Goal: Transaction & Acquisition: Purchase product/service

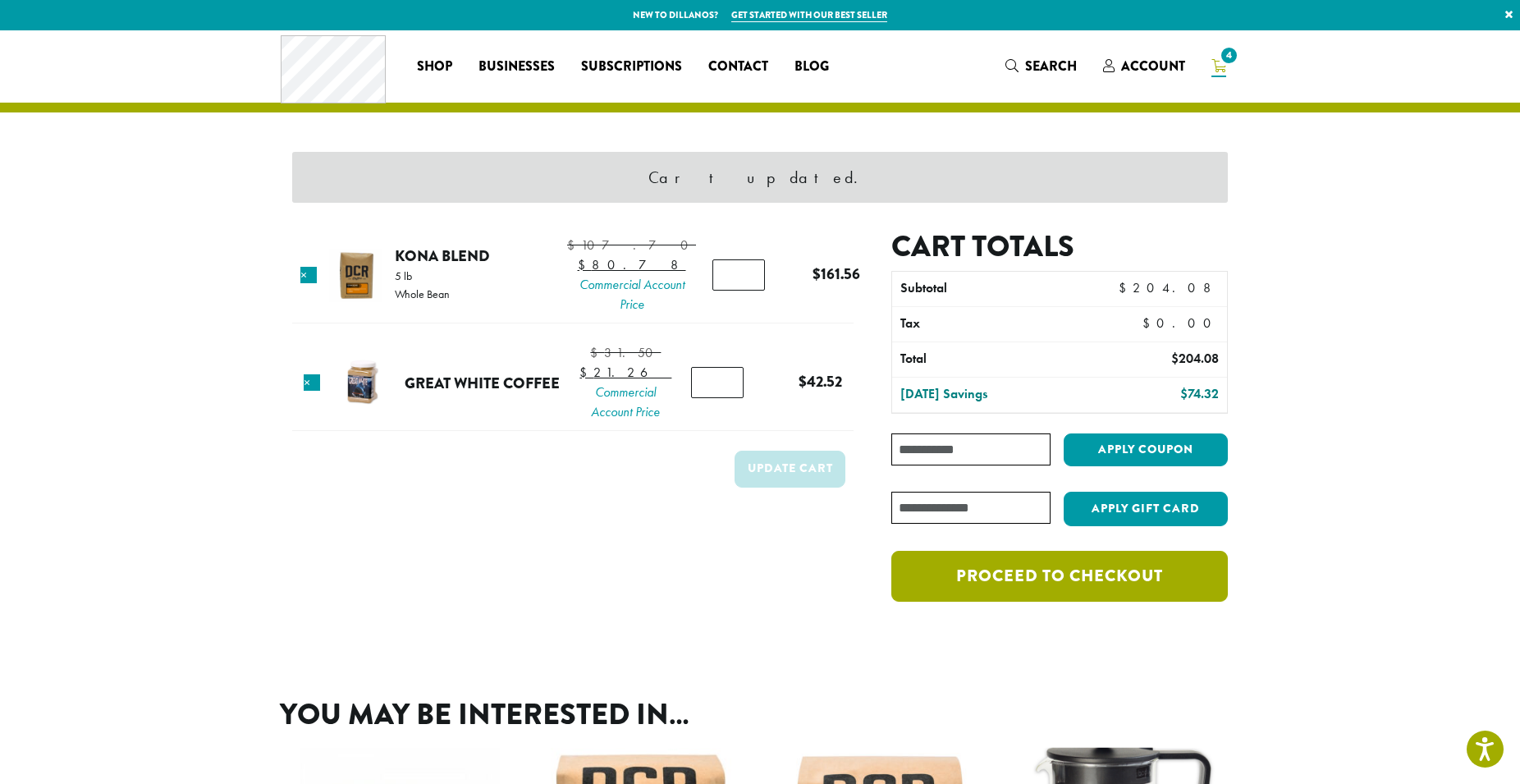
click at [957, 581] on link "Proceed to checkout" at bounding box center [1060, 575] width 337 height 51
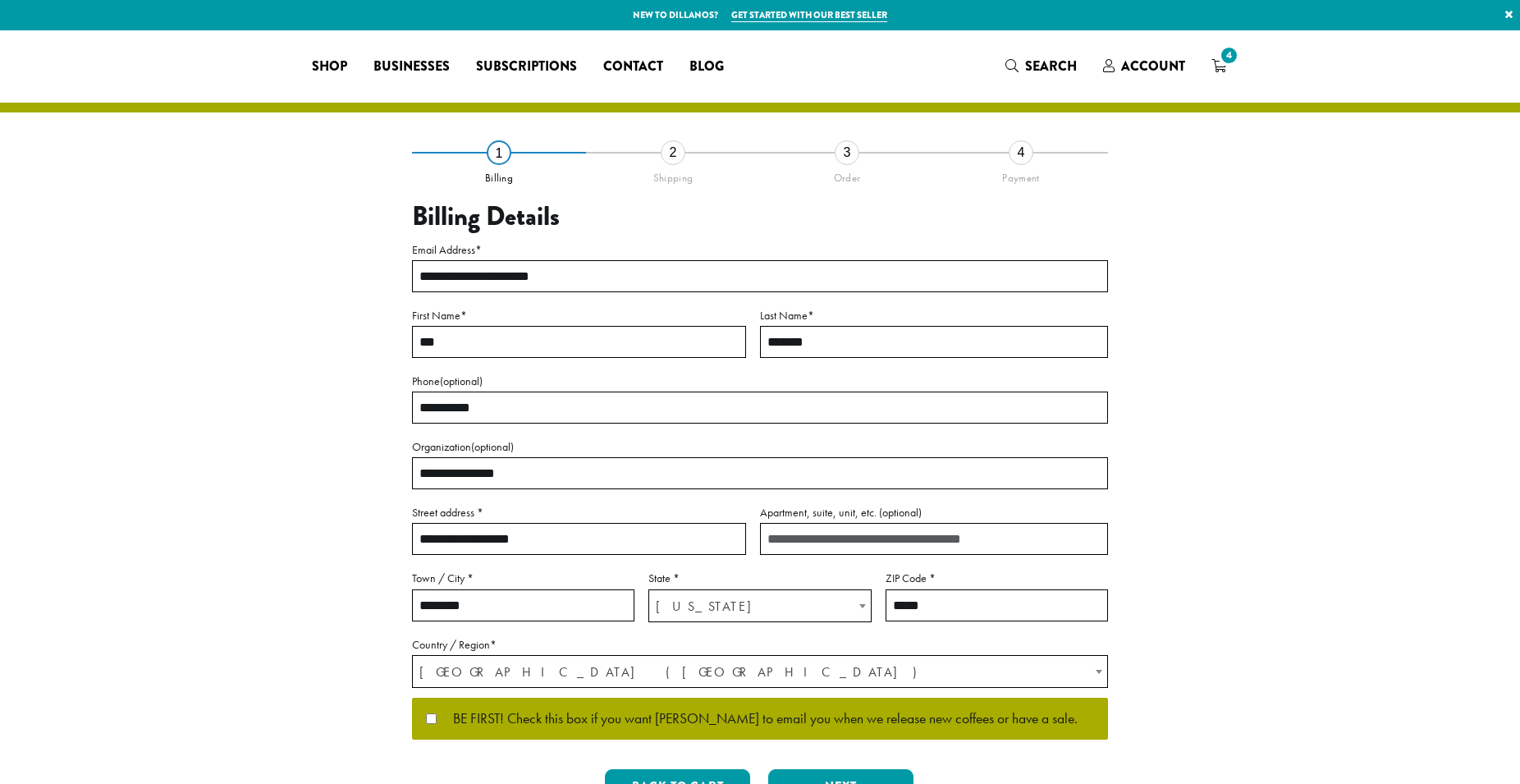
select select "**"
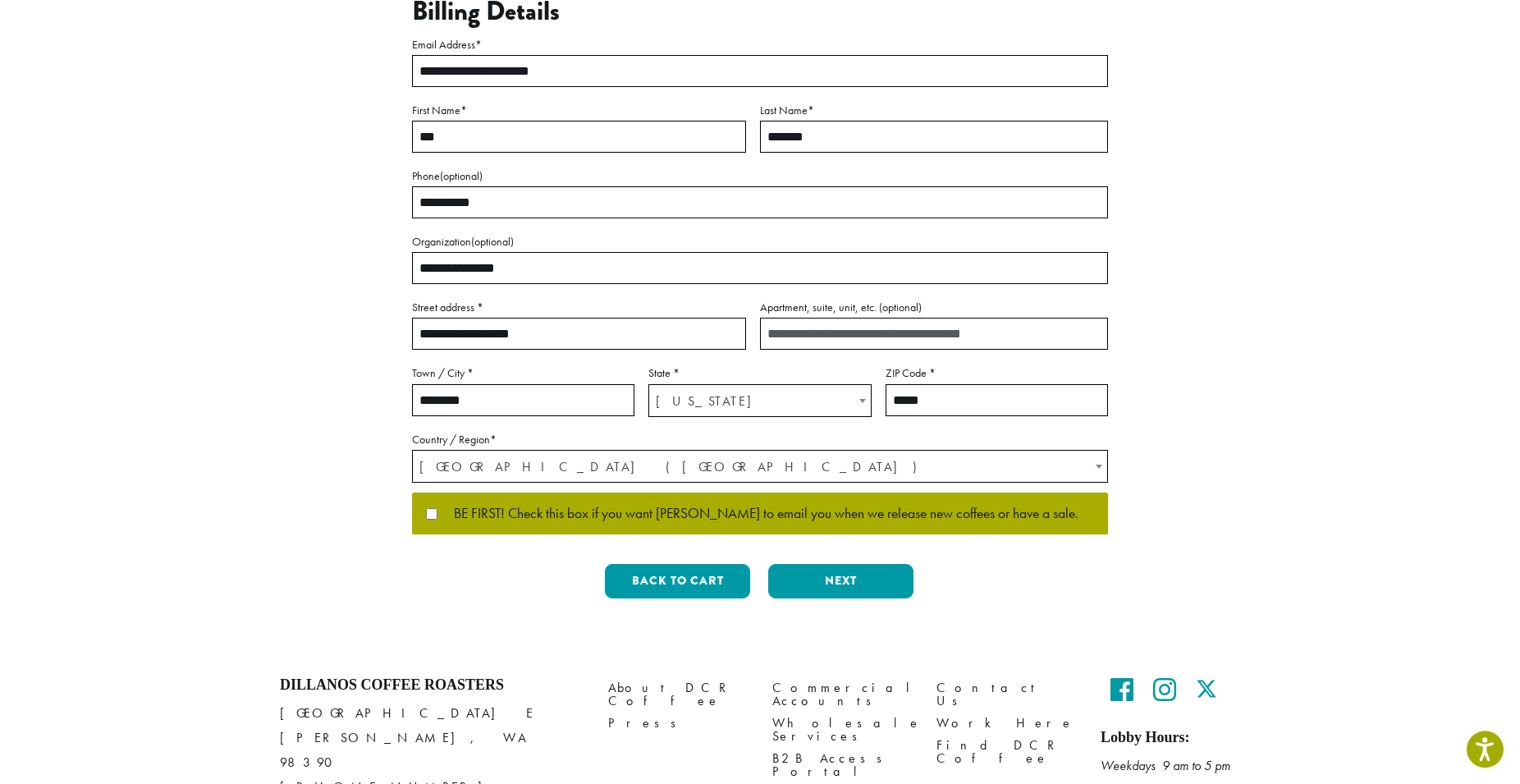
scroll to position [283, 0]
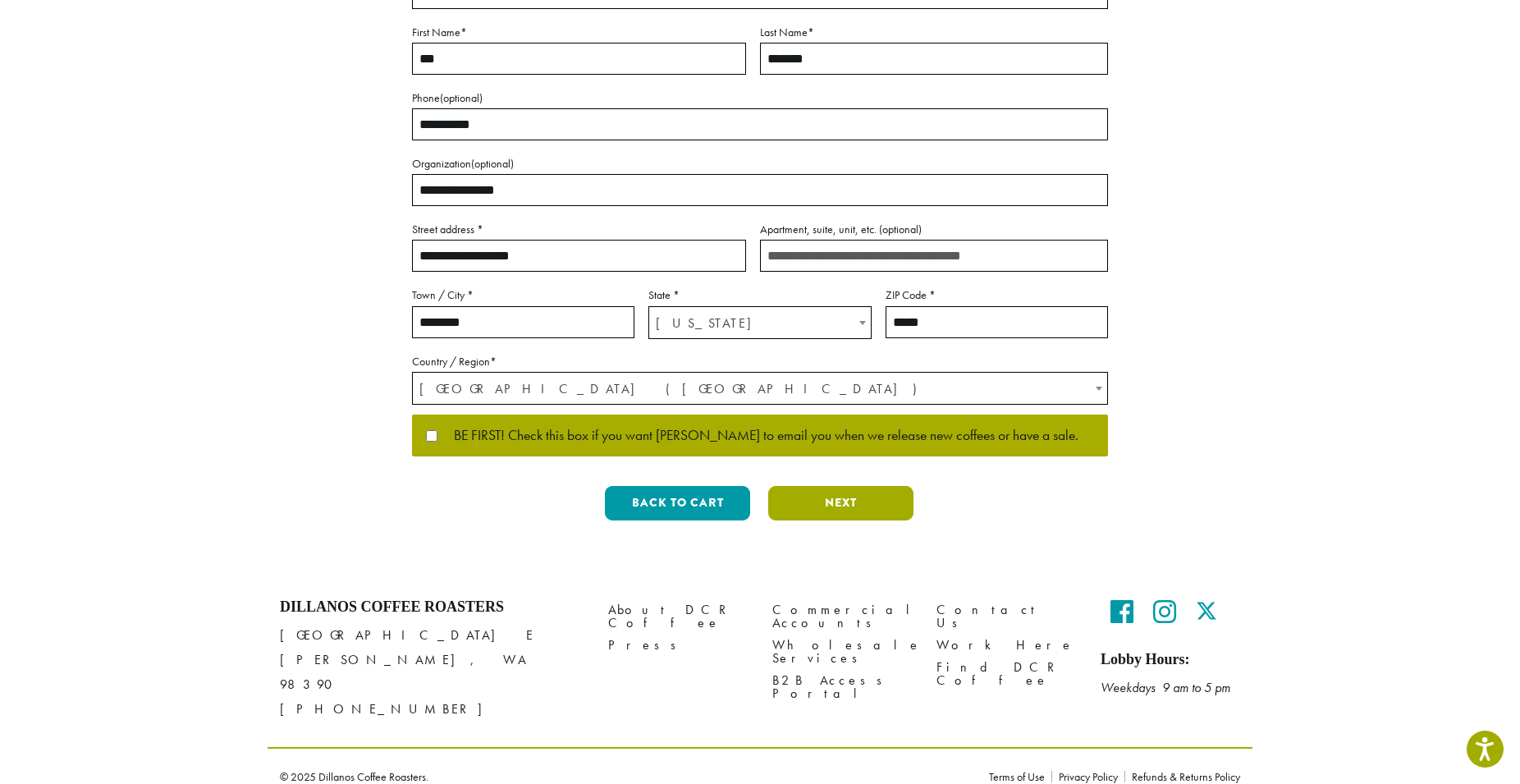
click at [852, 513] on button "Next" at bounding box center [841, 503] width 145 height 35
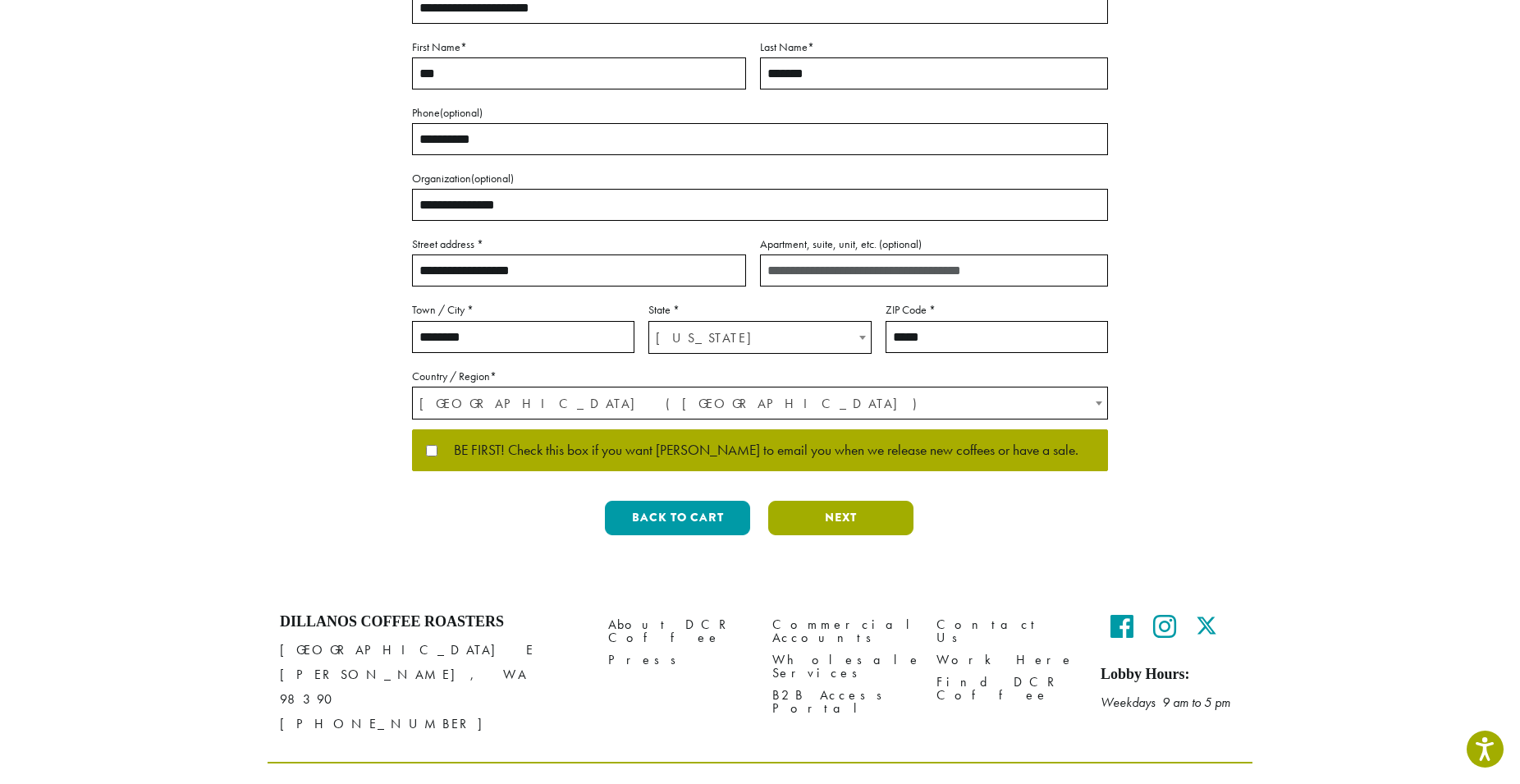
click at [852, 513] on div "**********" at bounding box center [759, 217] width 696 height 666
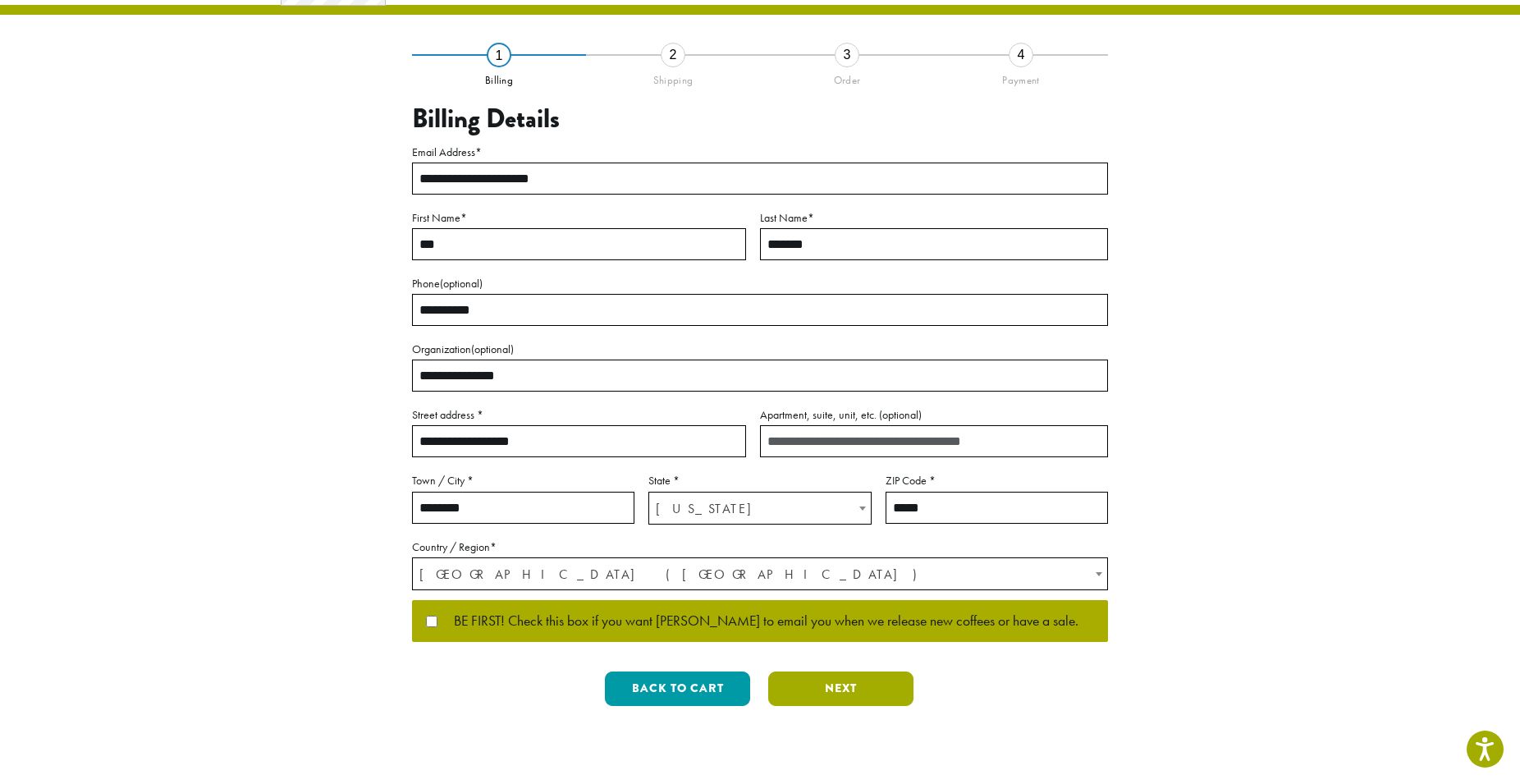
scroll to position [0, 0]
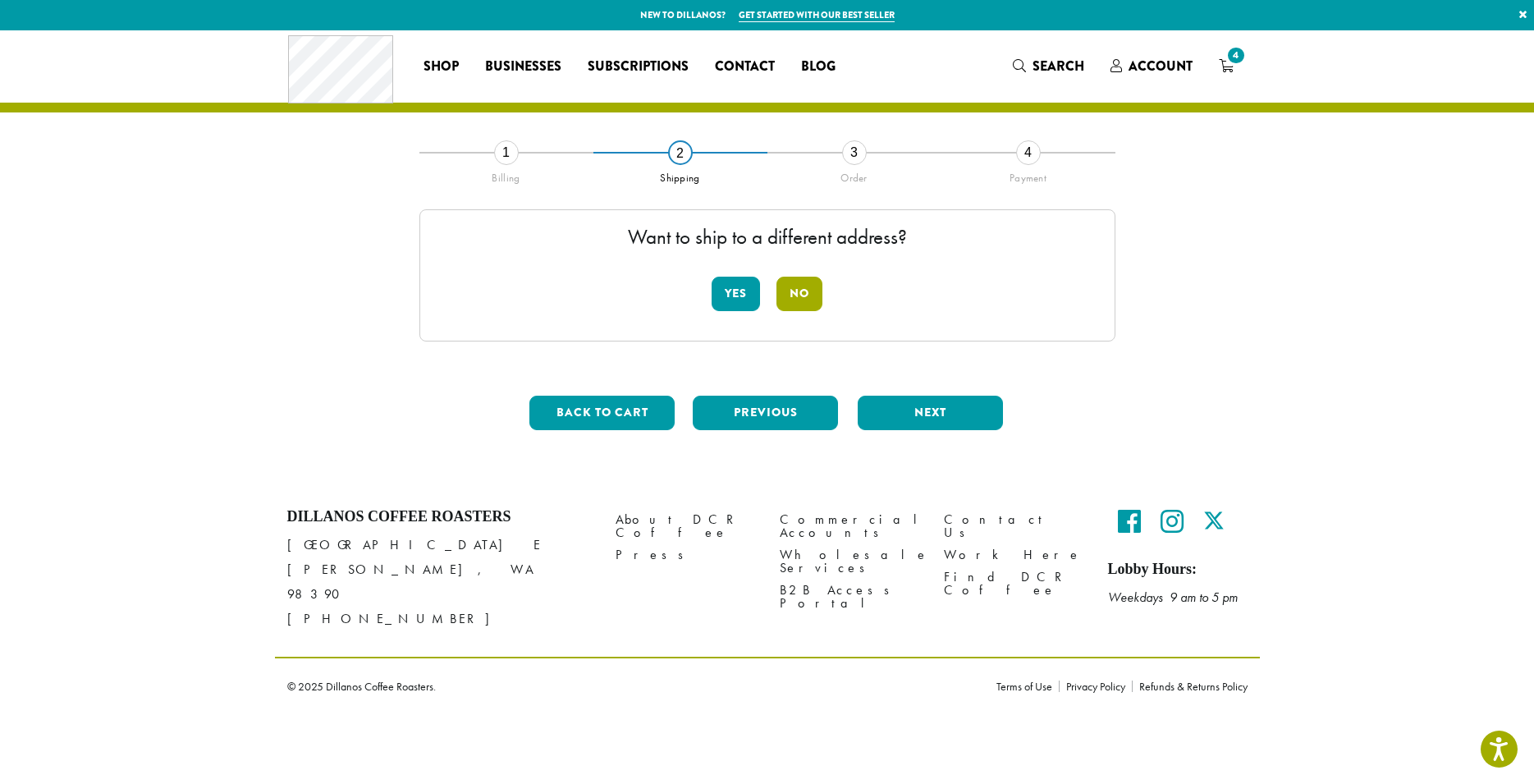
click at [795, 305] on button "No" at bounding box center [798, 294] width 46 height 35
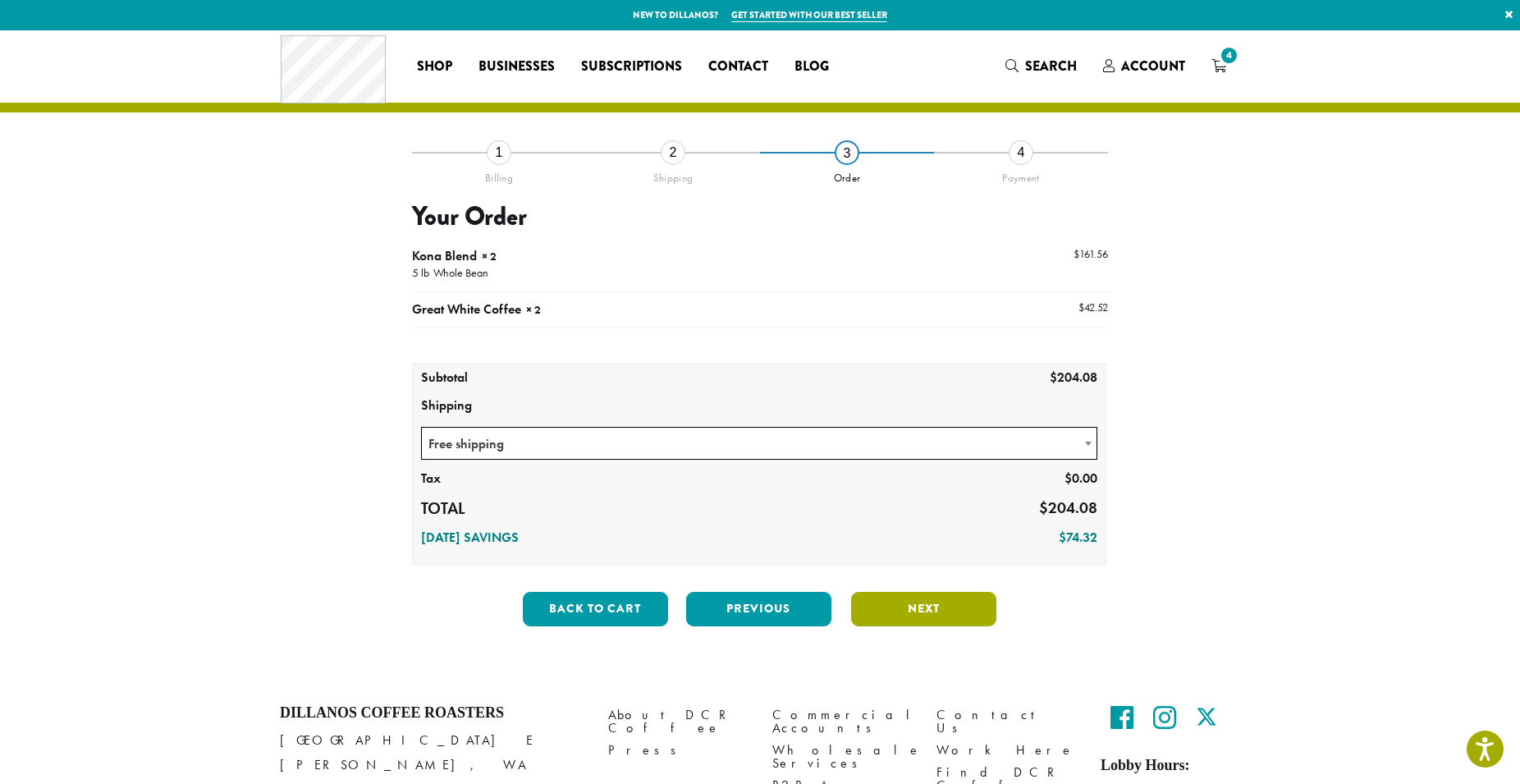
click at [952, 608] on button "Next" at bounding box center [924, 609] width 145 height 35
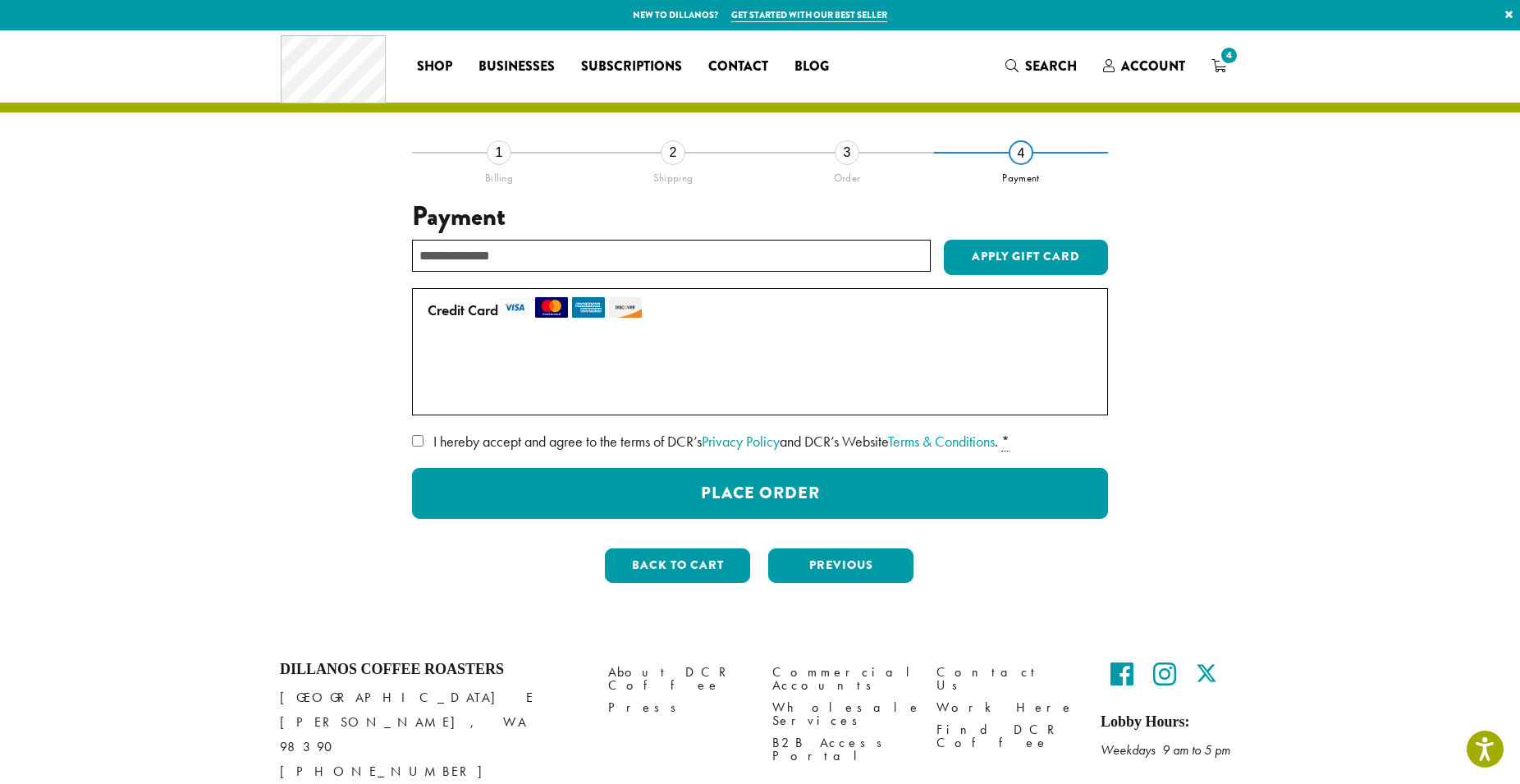
click at [551, 436] on span "I hereby accept and agree to the terms of DCR’s Privacy Policy and DCR’s Websit…" at bounding box center [715, 440] width 565 height 19
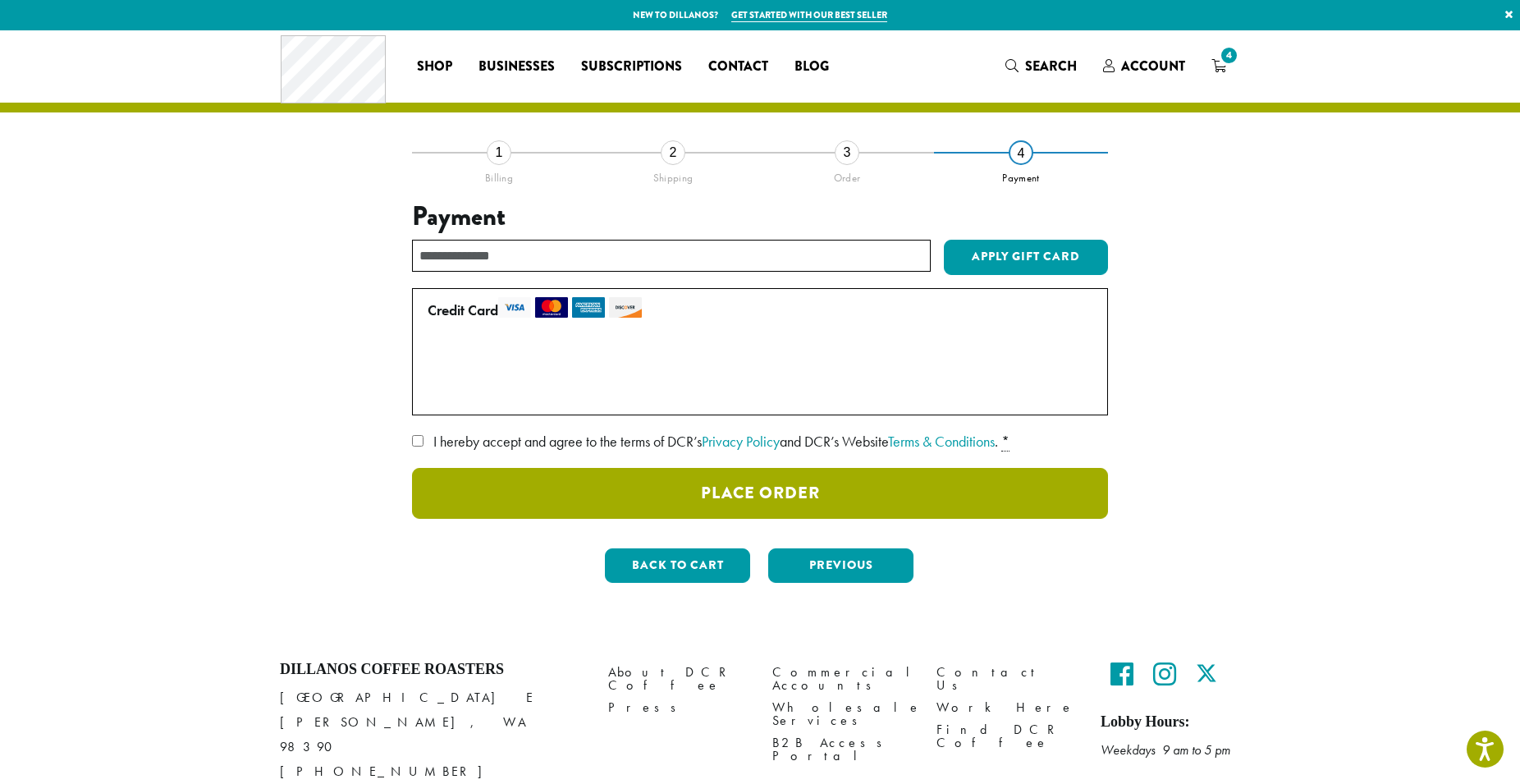
click at [610, 490] on button "Place Order" at bounding box center [759, 493] width 696 height 51
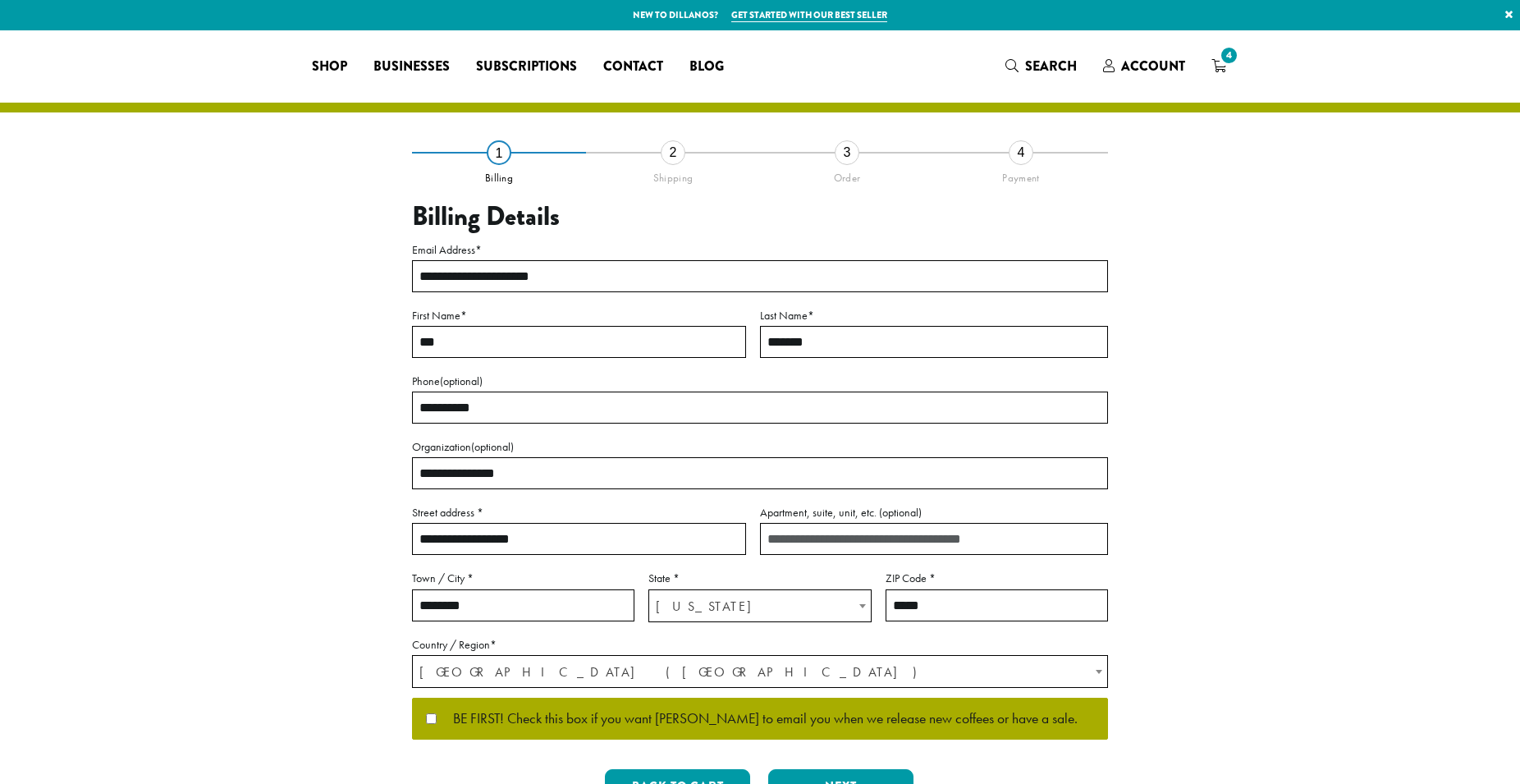
select select "**"
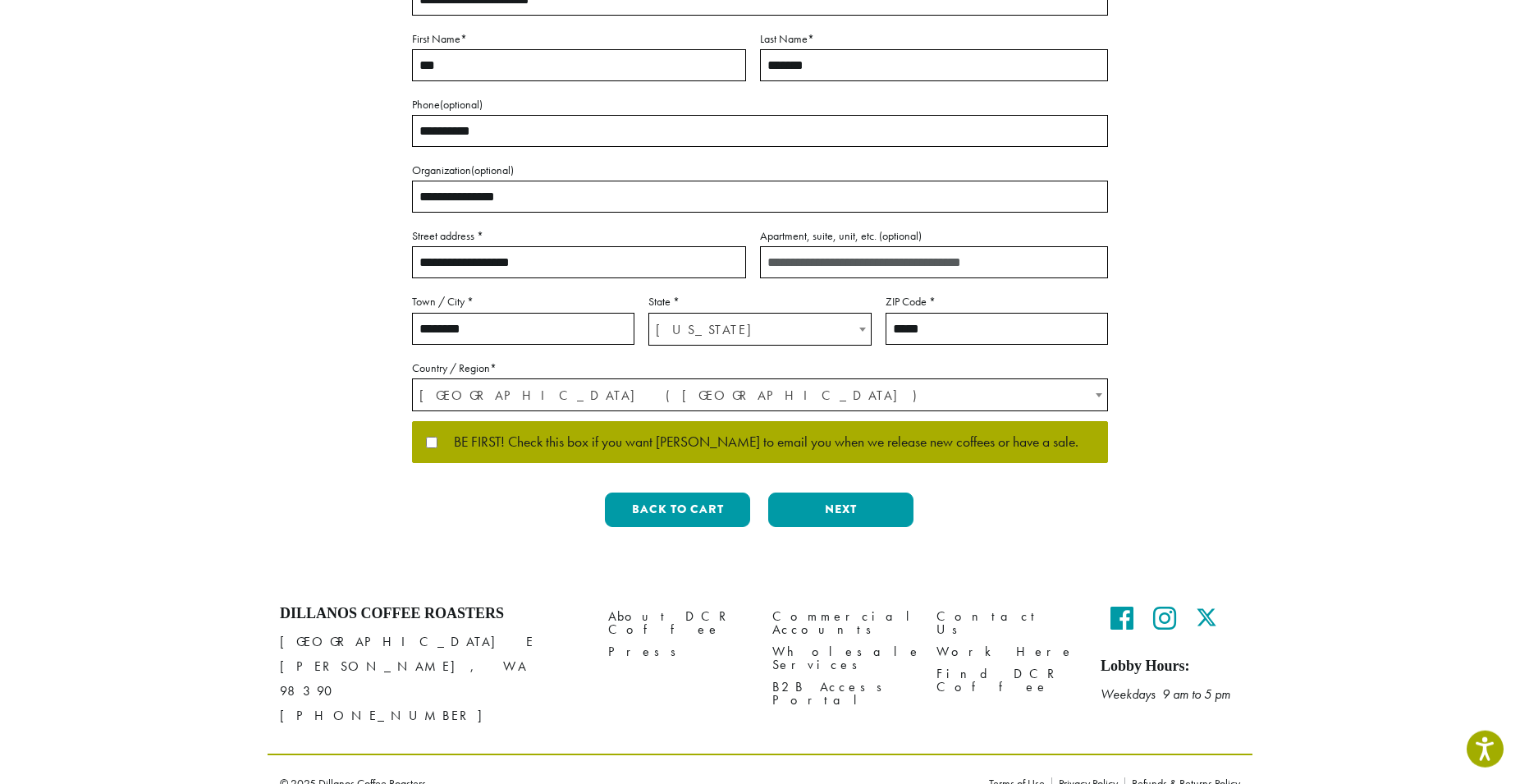
scroll to position [283, 0]
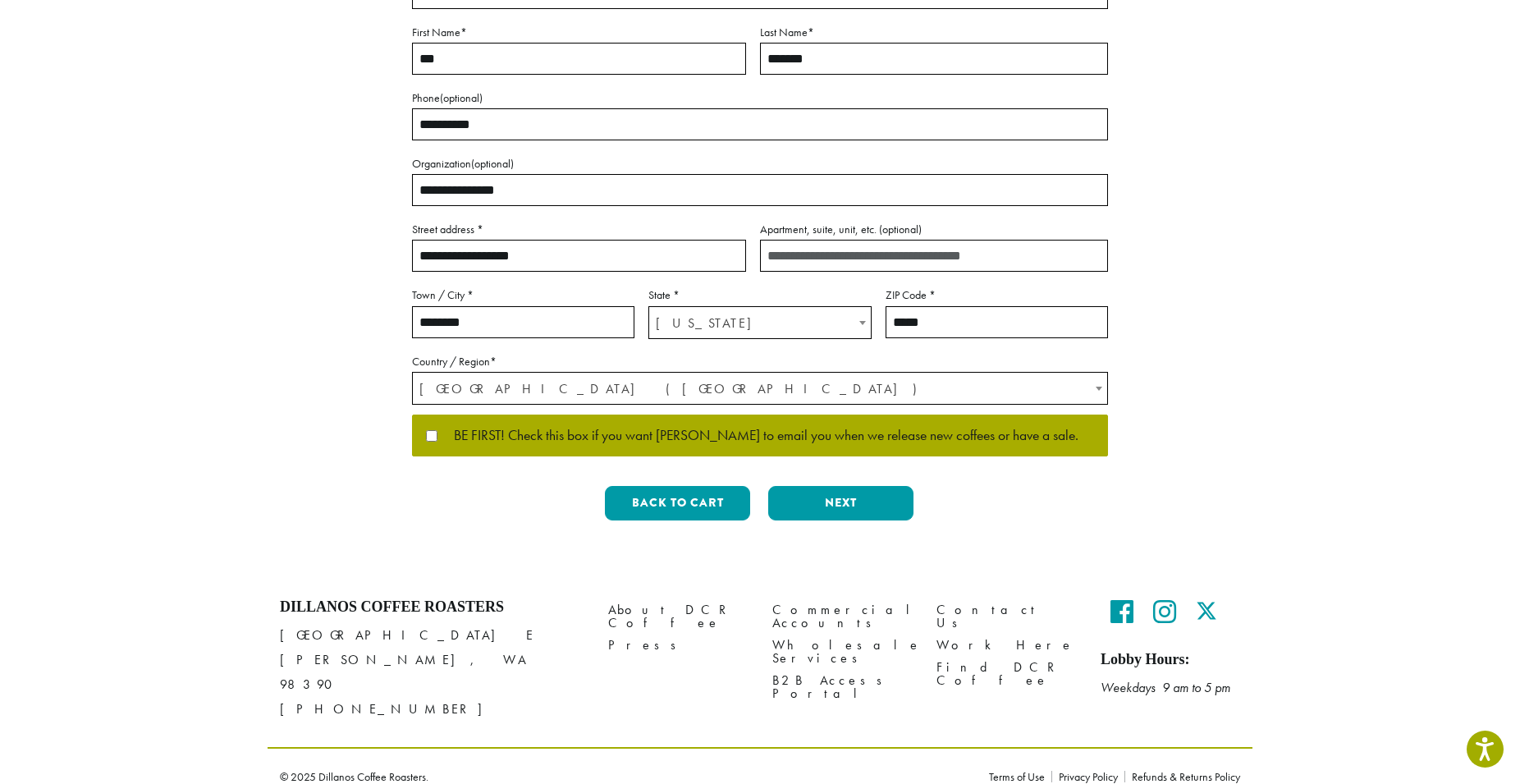
click at [429, 430] on label "BE FIRST! Check this box if you want [PERSON_NAME] to email you when we release…" at bounding box center [760, 436] width 668 height 15
click at [833, 494] on button "Next" at bounding box center [841, 503] width 145 height 35
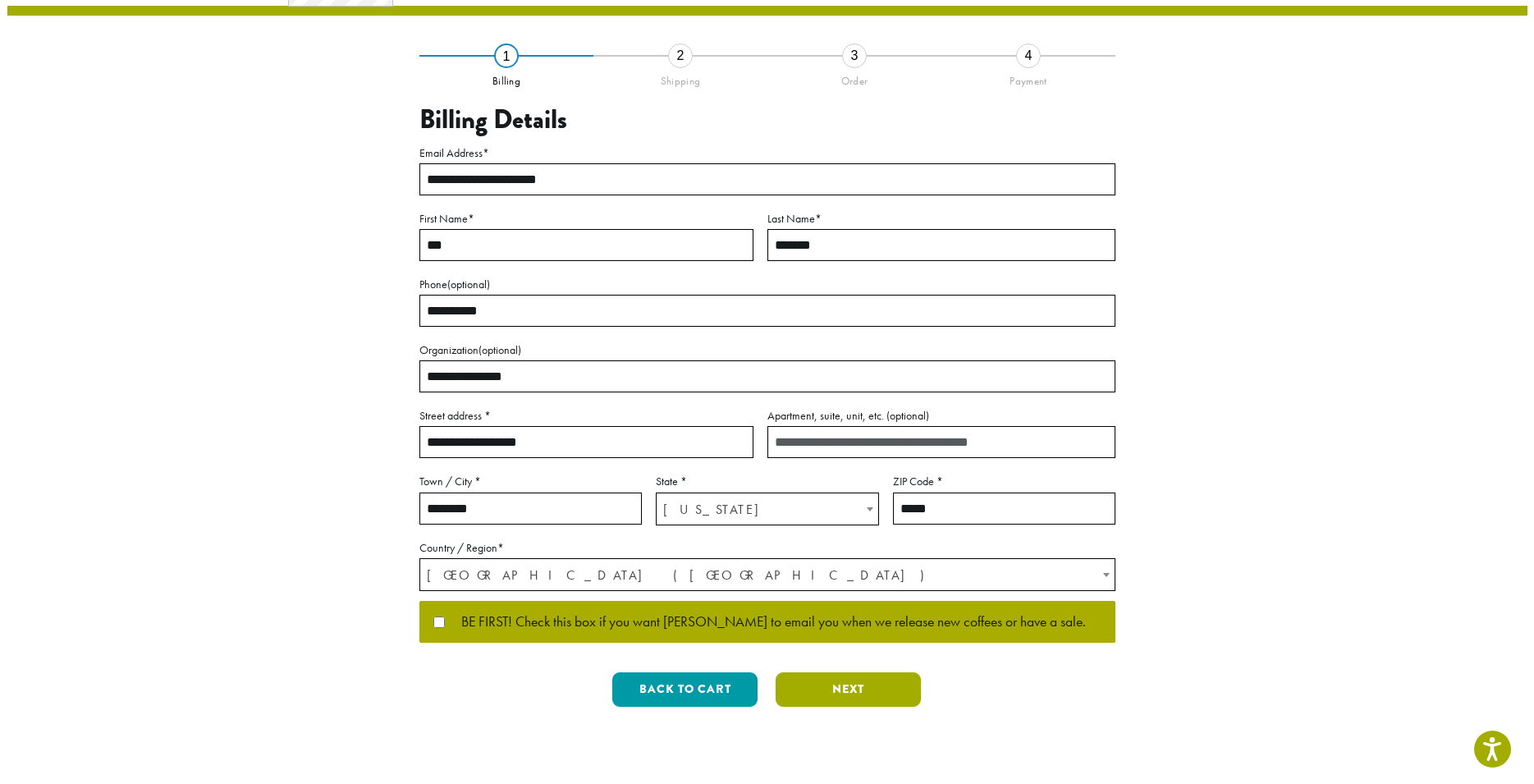
scroll to position [0, 0]
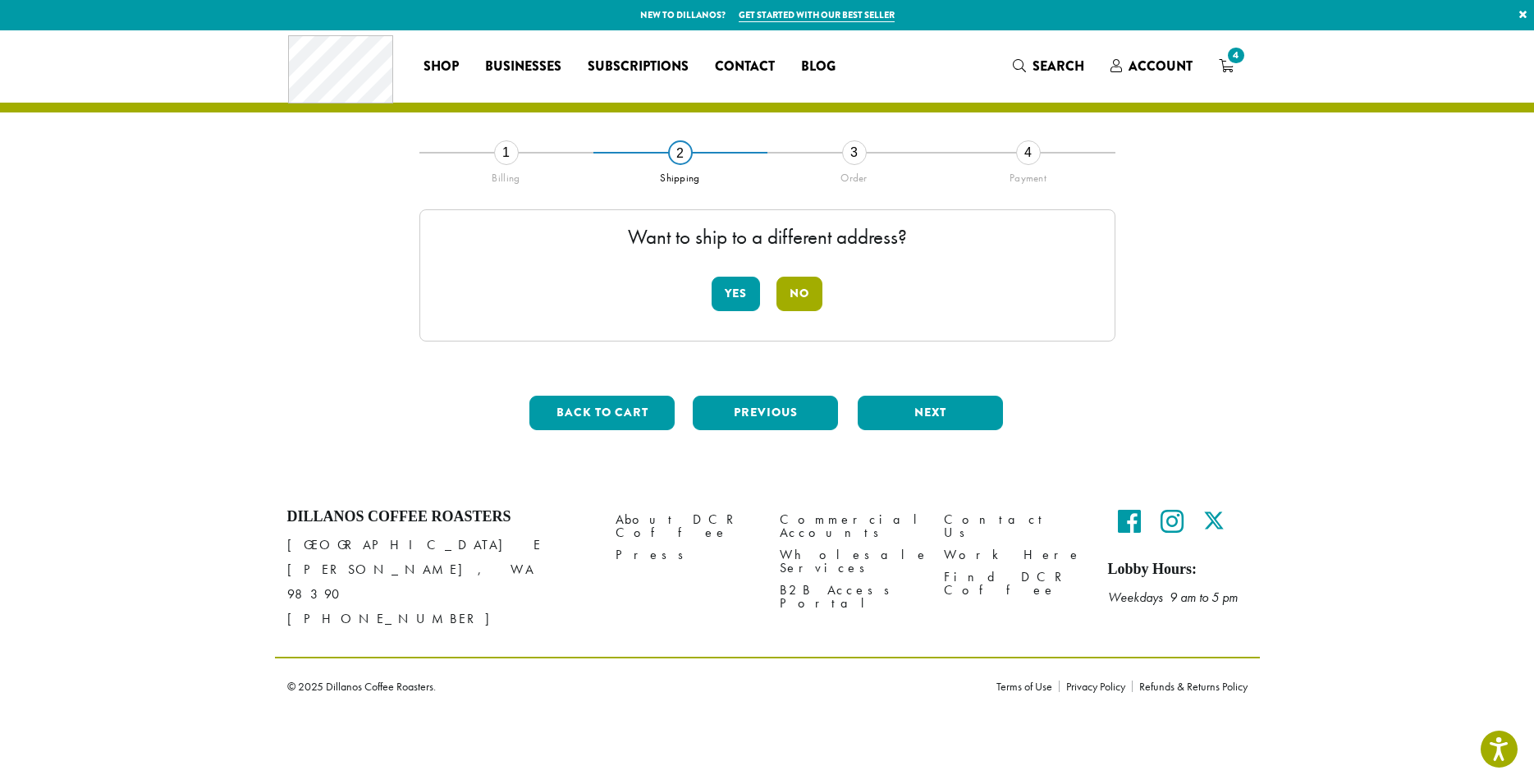
click at [803, 296] on button "No" at bounding box center [798, 294] width 46 height 35
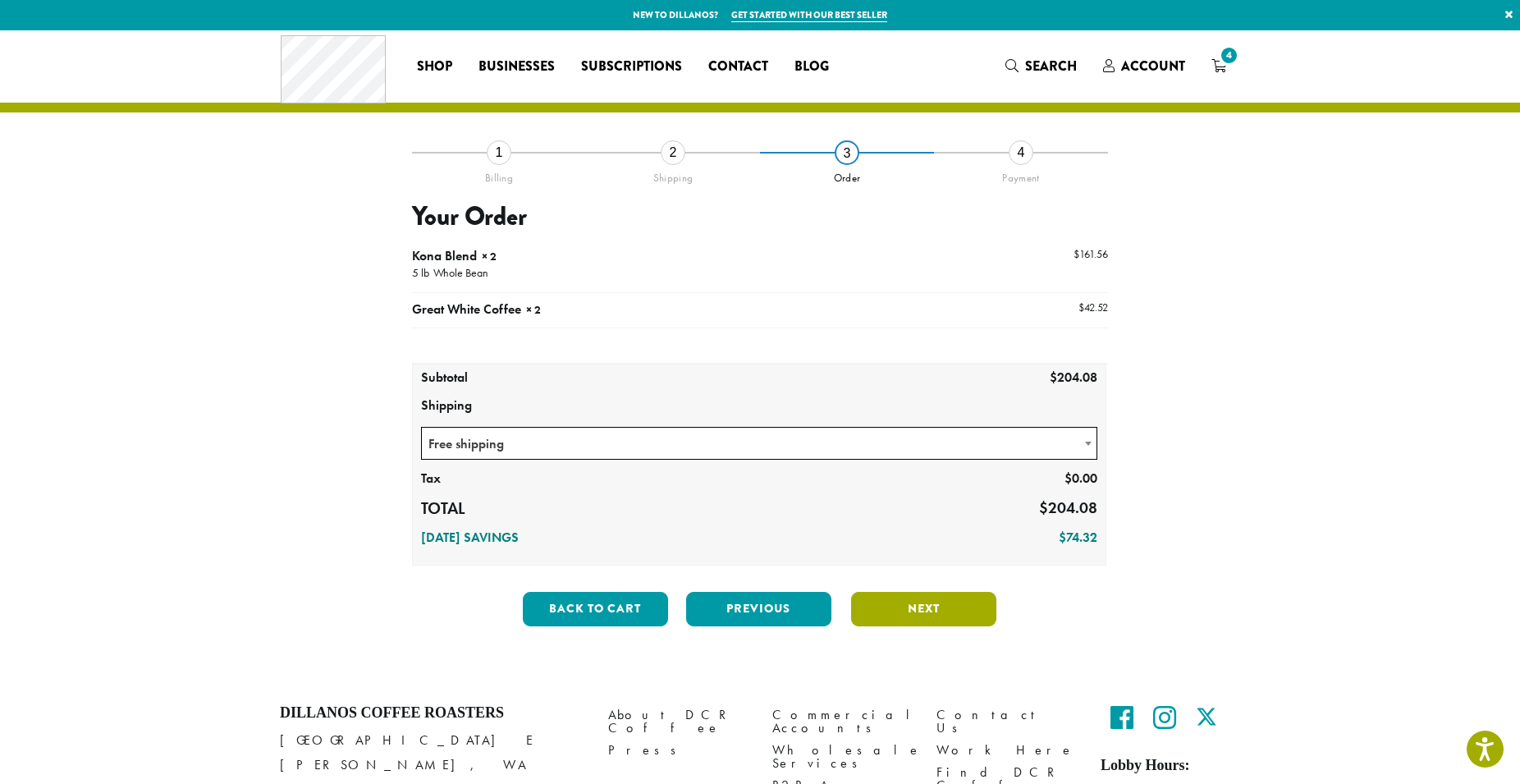
click at [960, 606] on button "Next" at bounding box center [924, 609] width 145 height 35
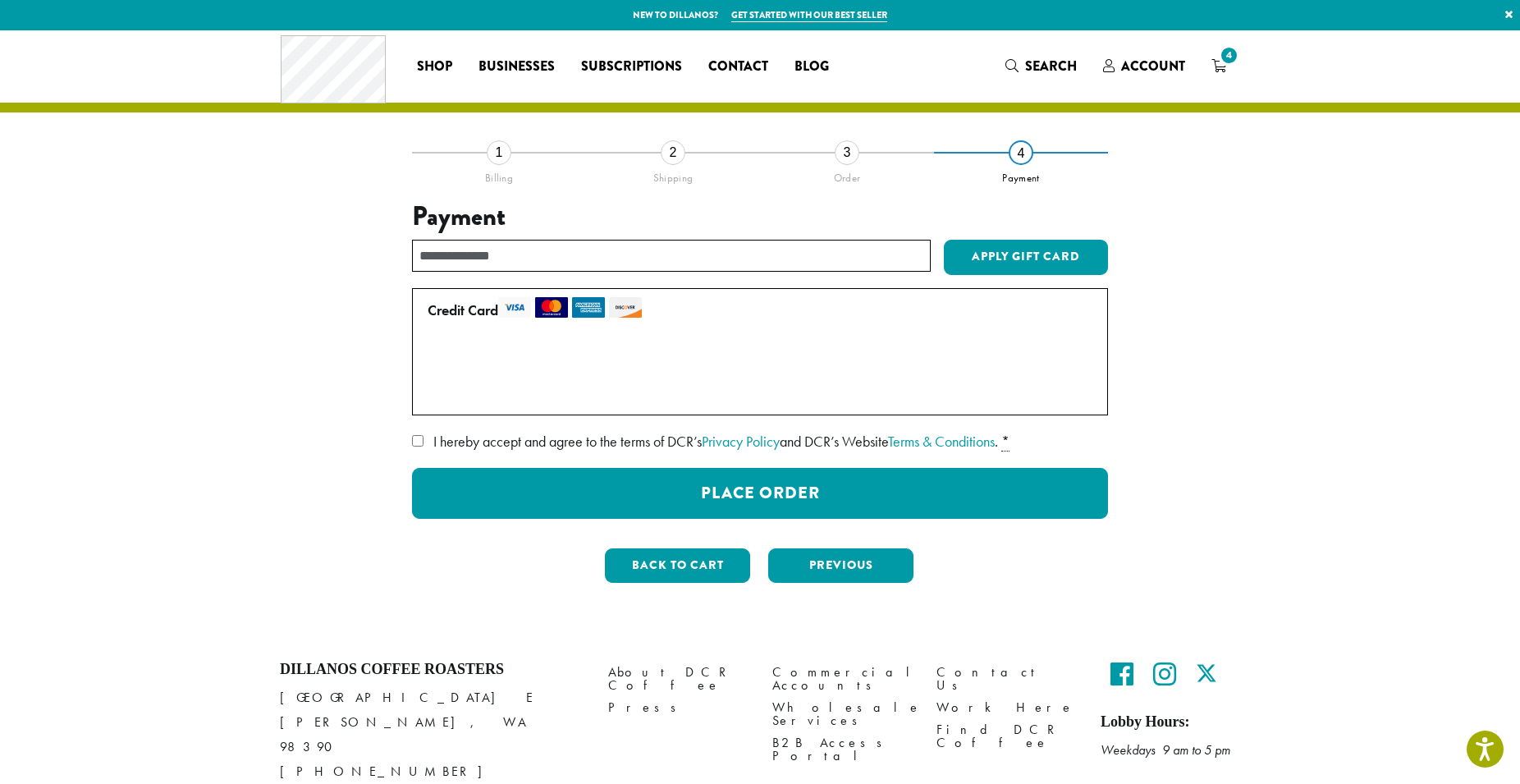
click at [474, 439] on span "I hereby accept and agree to the terms of DCR’s Privacy Policy and DCR’s Websit…" at bounding box center [715, 440] width 565 height 19
click at [522, 464] on div "WEBSITE TERMS OF USE OVERVIEW Effective Date/Last Modified: [DATE]. Welcome to …" at bounding box center [759, 473] width 696 height 90
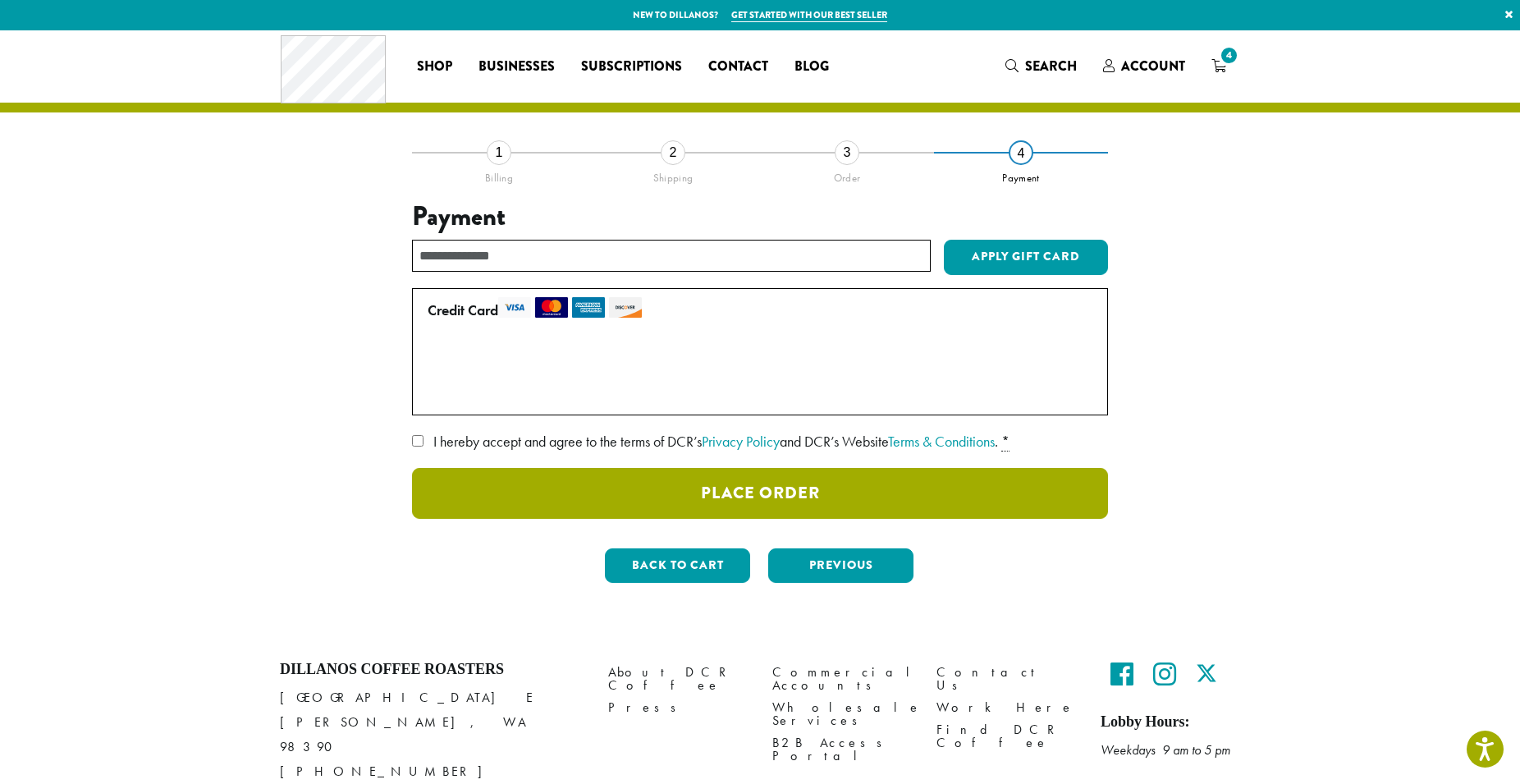
click at [526, 479] on button "Place Order" at bounding box center [759, 493] width 696 height 51
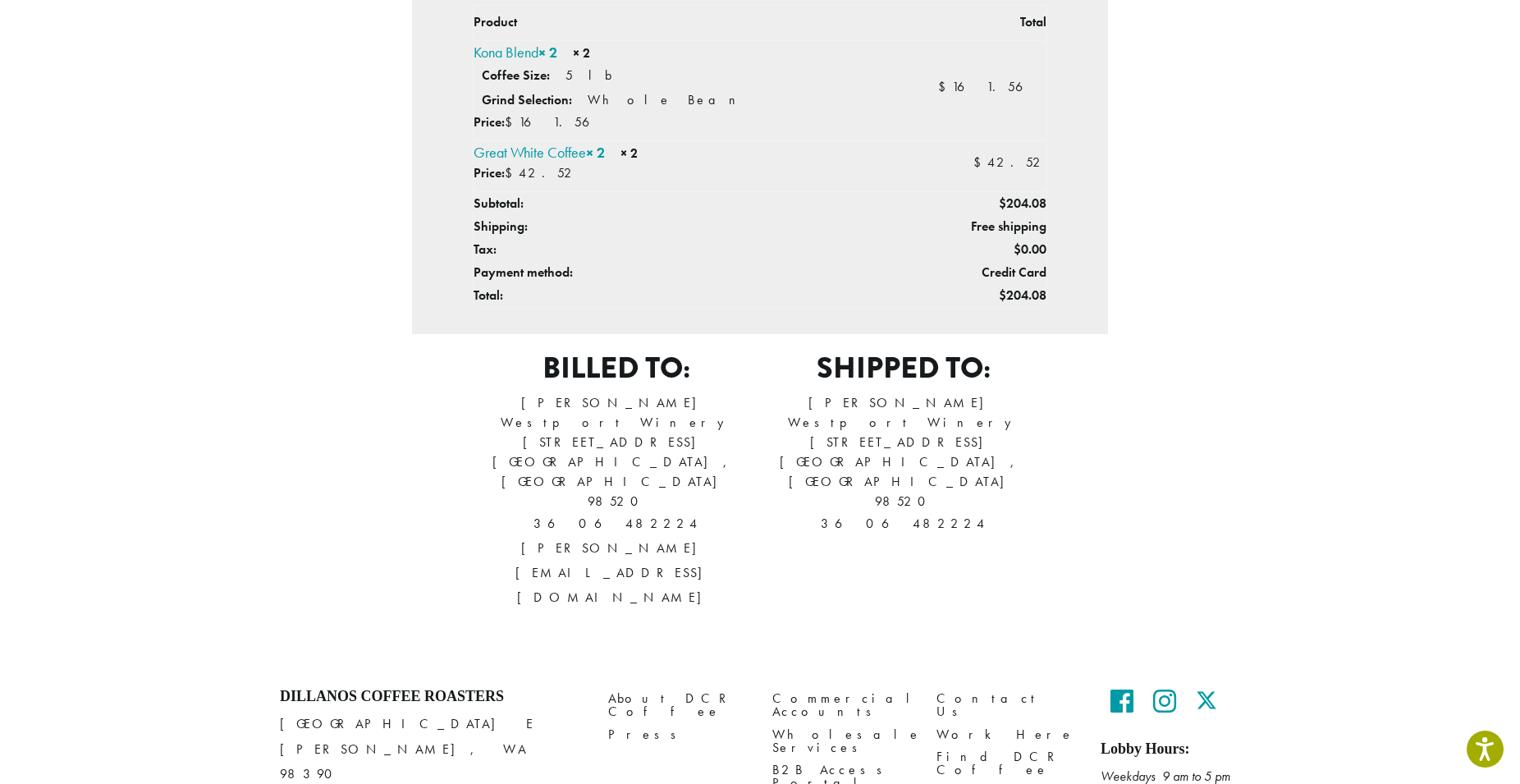
scroll to position [360, 0]
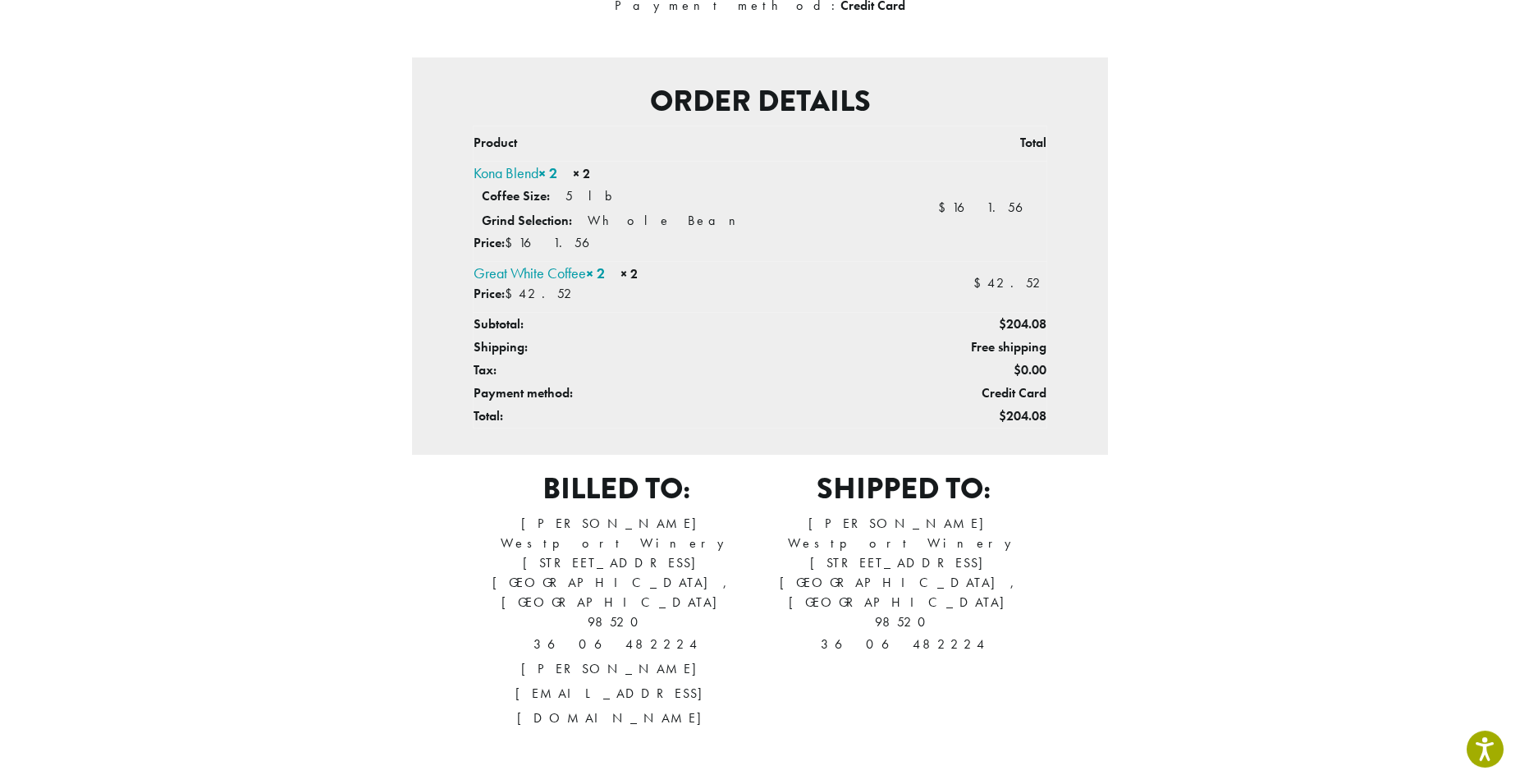
drag, startPoint x: 1533, startPoint y: 481, endPoint x: 1525, endPoint y: 354, distance: 127.3
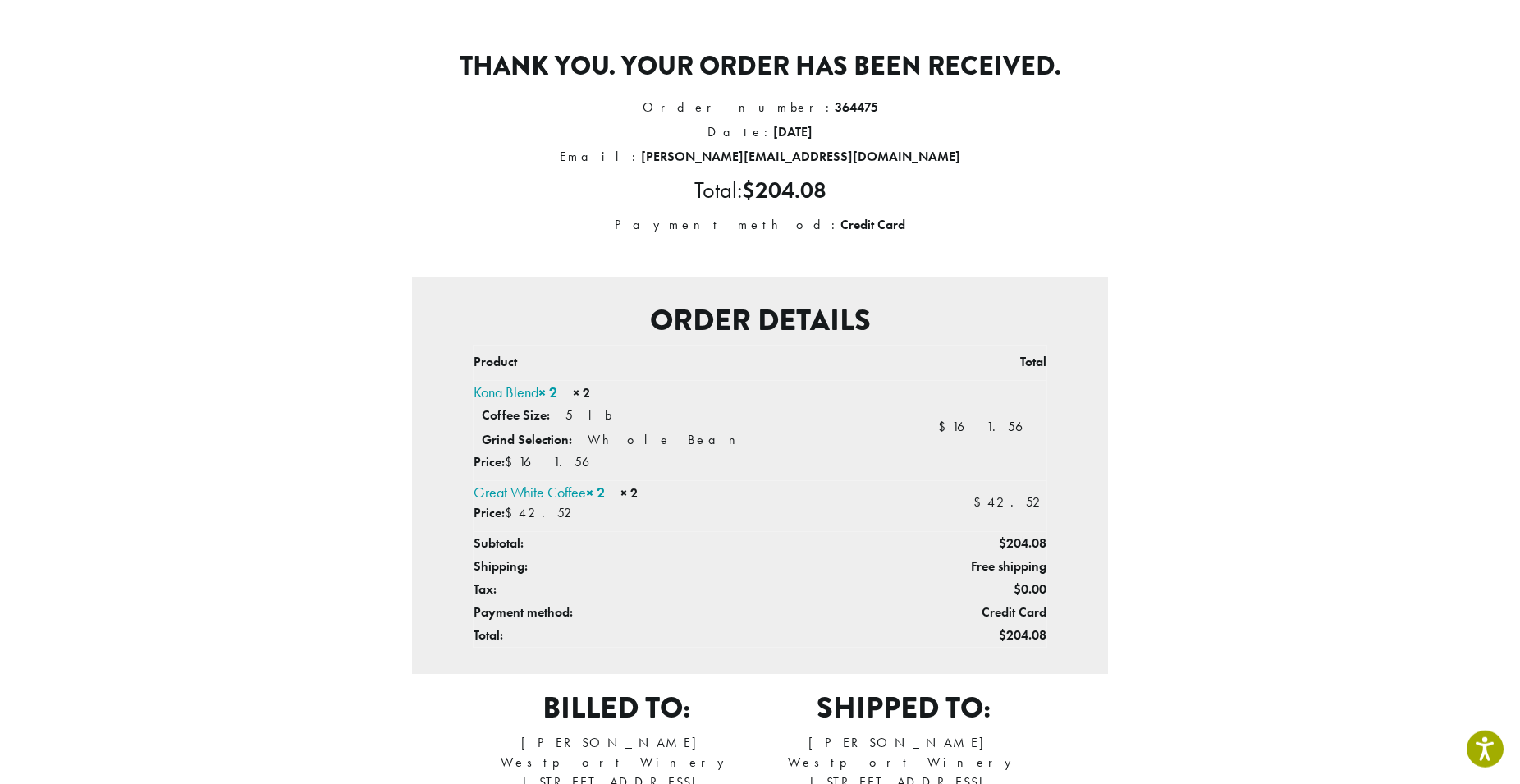
scroll to position [0, 0]
